Goal: Task Accomplishment & Management: Use online tool/utility

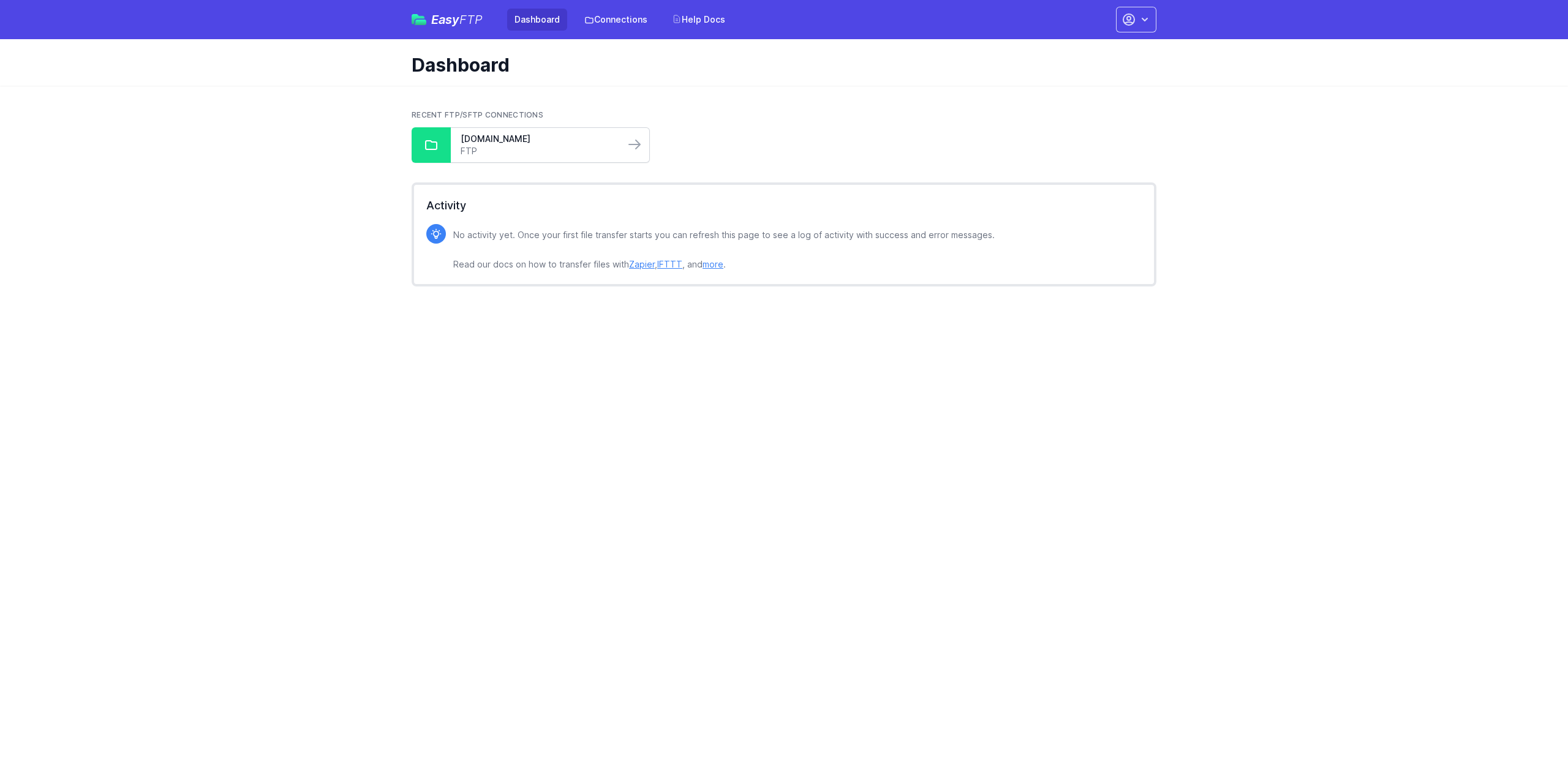
click at [552, 147] on link "FTP" at bounding box center [538, 151] width 155 height 12
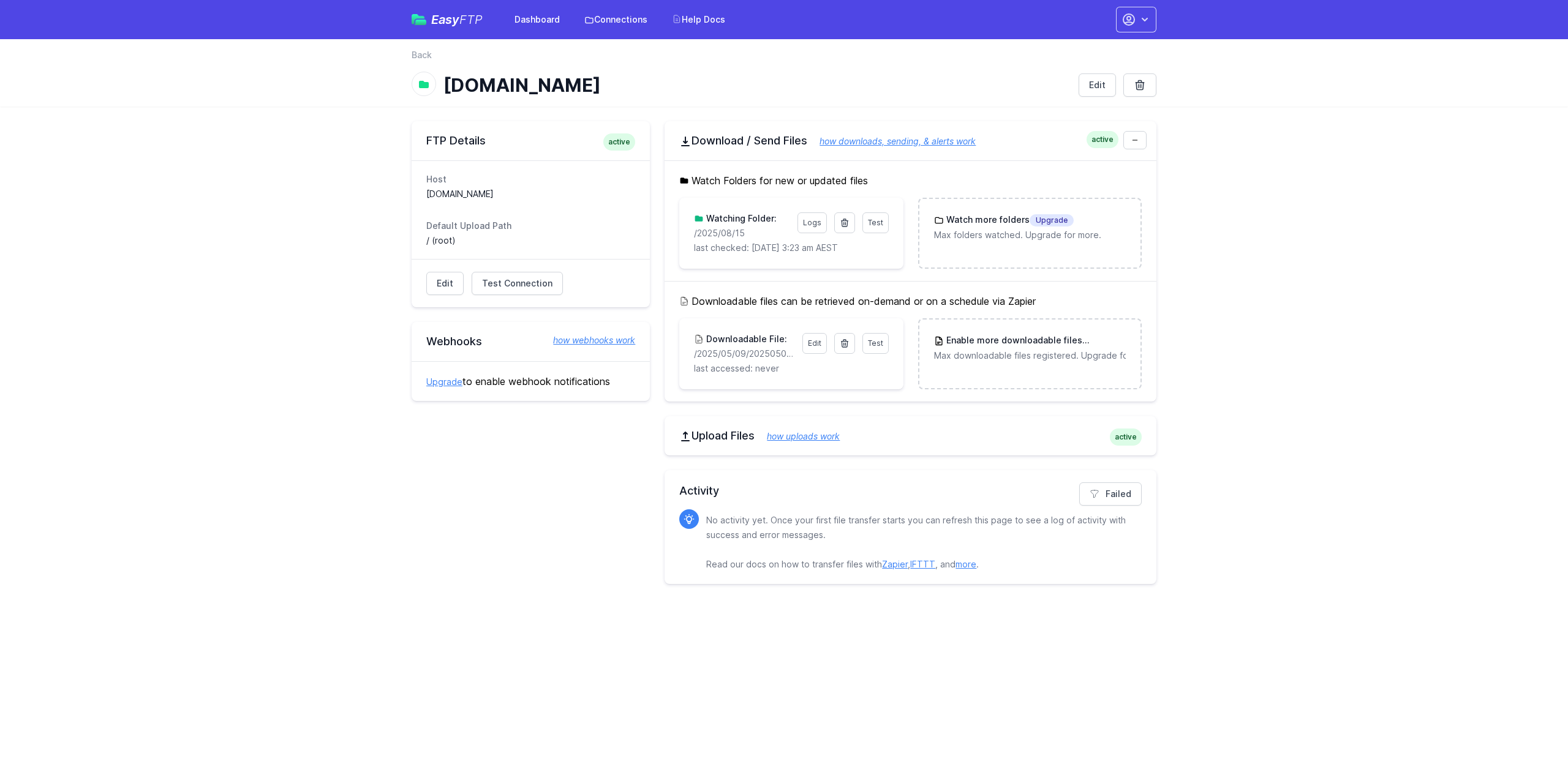
drag, startPoint x: 754, startPoint y: 235, endPoint x: 688, endPoint y: 235, distance: 66.0
click at [688, 235] on div "Test Logs Watching Folder: /2025/08/15 last checked: [DATE] 3:23 am AEST" at bounding box center [791, 233] width 224 height 71
copy p "/2025/08/15"
click at [838, 222] on link at bounding box center [845, 223] width 21 height 21
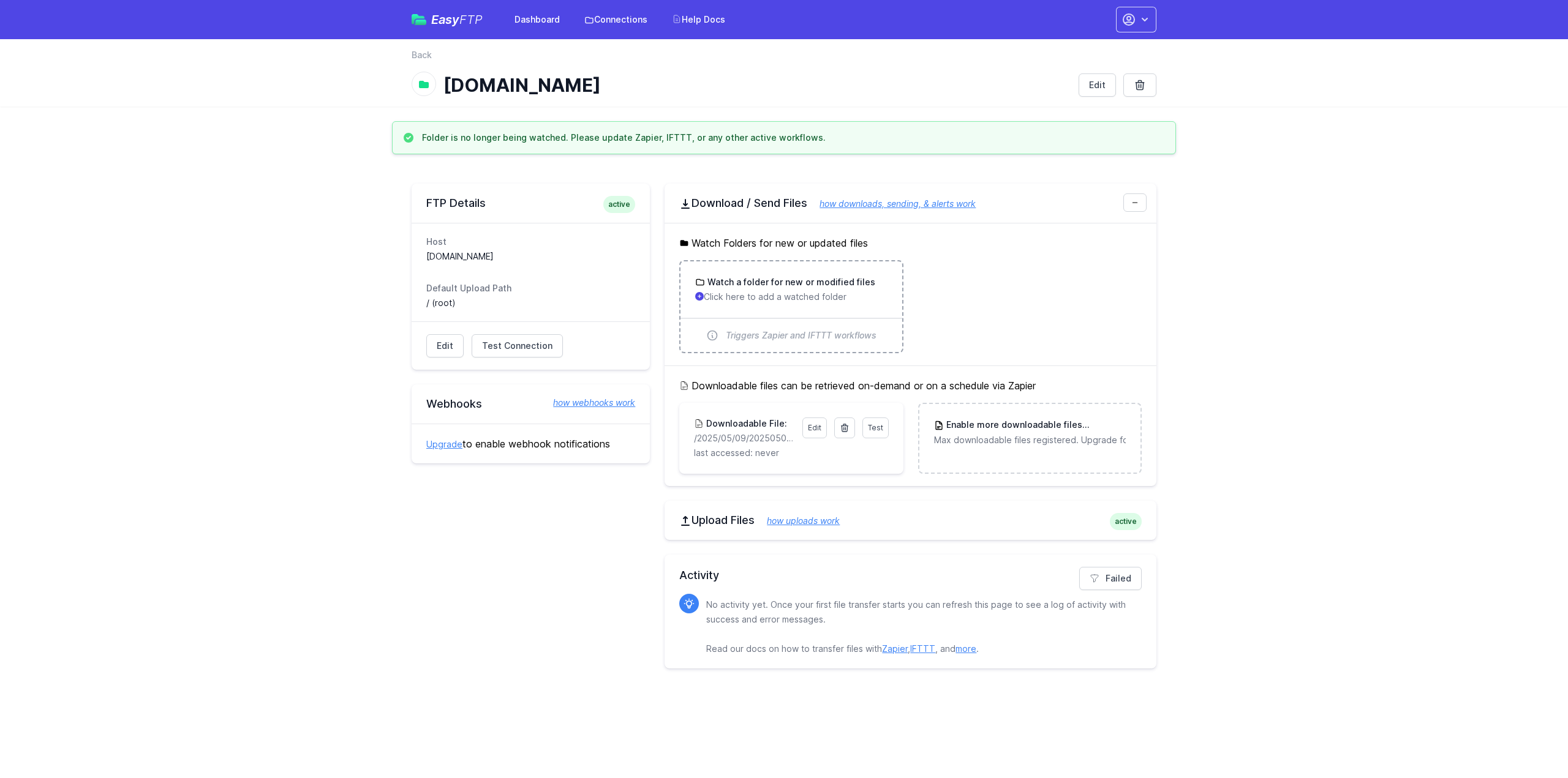
click at [773, 297] on p "Click here to add a watched folder" at bounding box center [791, 297] width 192 height 12
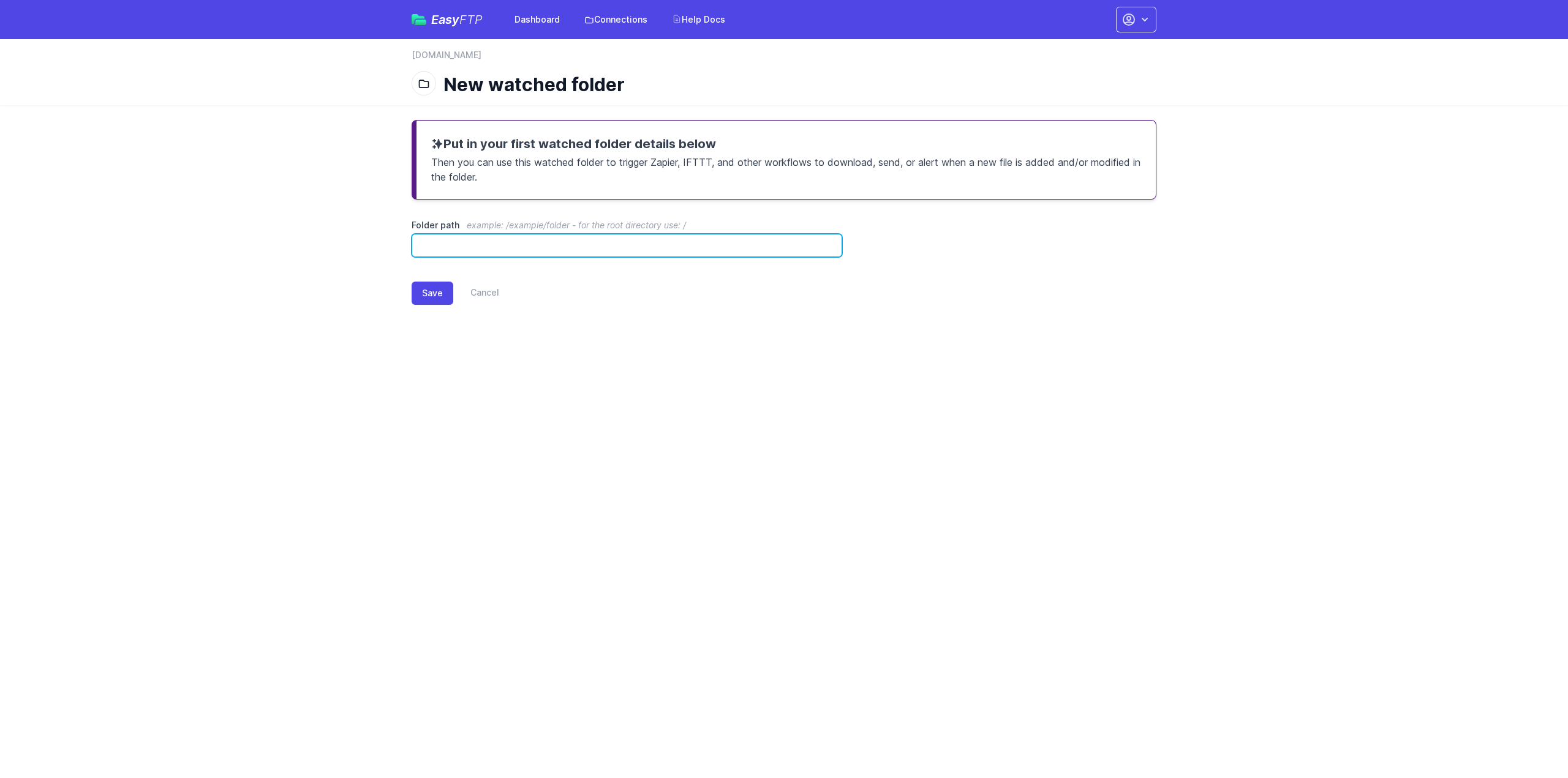
click at [578, 244] on input "Folder path example: /example/folder - for the root directory use: /" at bounding box center [627, 246] width 431 height 23
paste input "**********"
type input "**********"
click at [424, 293] on button "Save" at bounding box center [433, 293] width 42 height 23
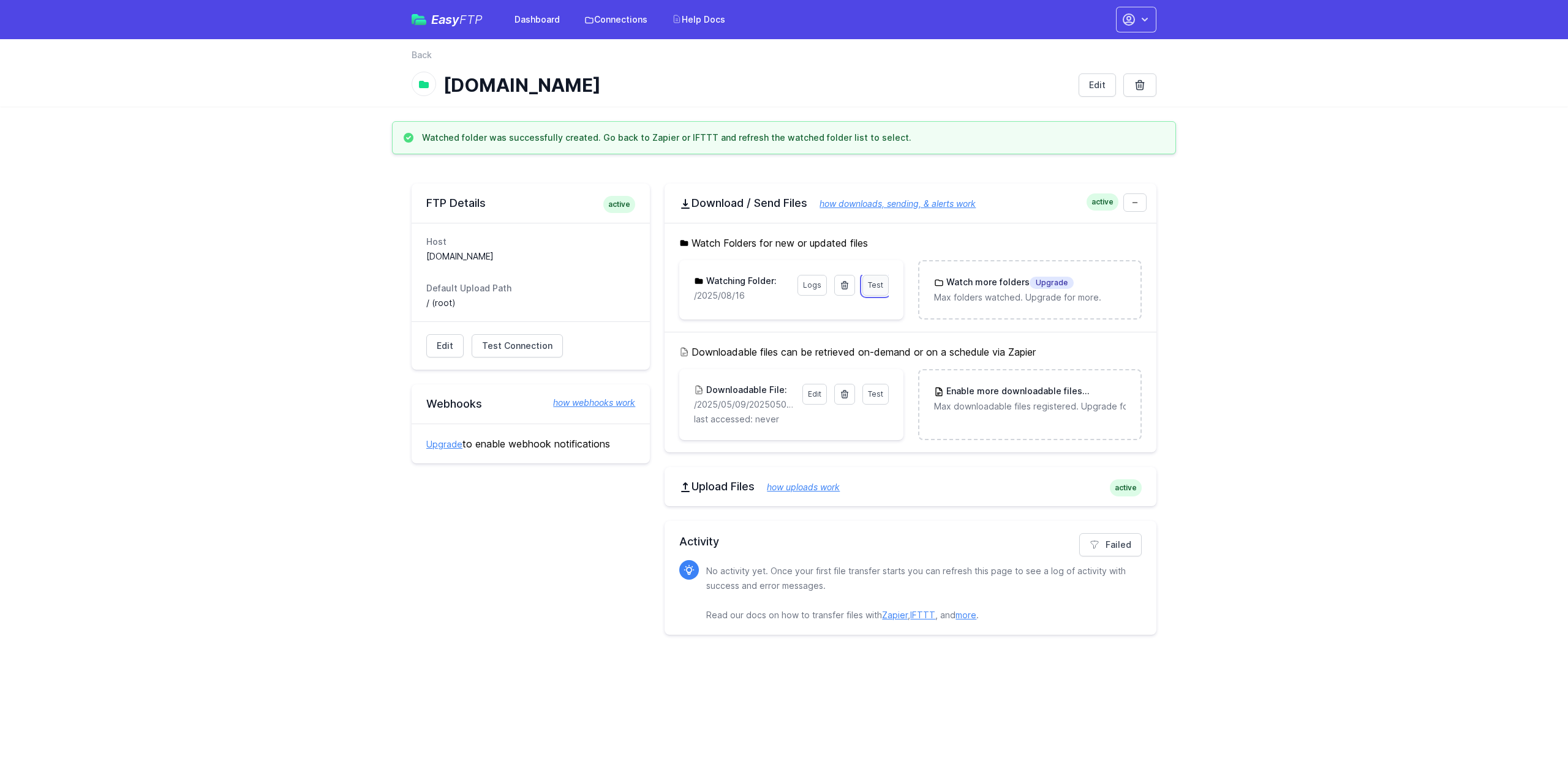
click at [885, 285] on link "Test" at bounding box center [876, 285] width 26 height 21
drag, startPoint x: 726, startPoint y: 297, endPoint x: 690, endPoint y: 298, distance: 36.0
click at [690, 298] on div "Logs Watching Folder: /2025/08/16" at bounding box center [791, 288] width 224 height 56
copy p "/2025/08/16"
